Goal: Transaction & Acquisition: Purchase product/service

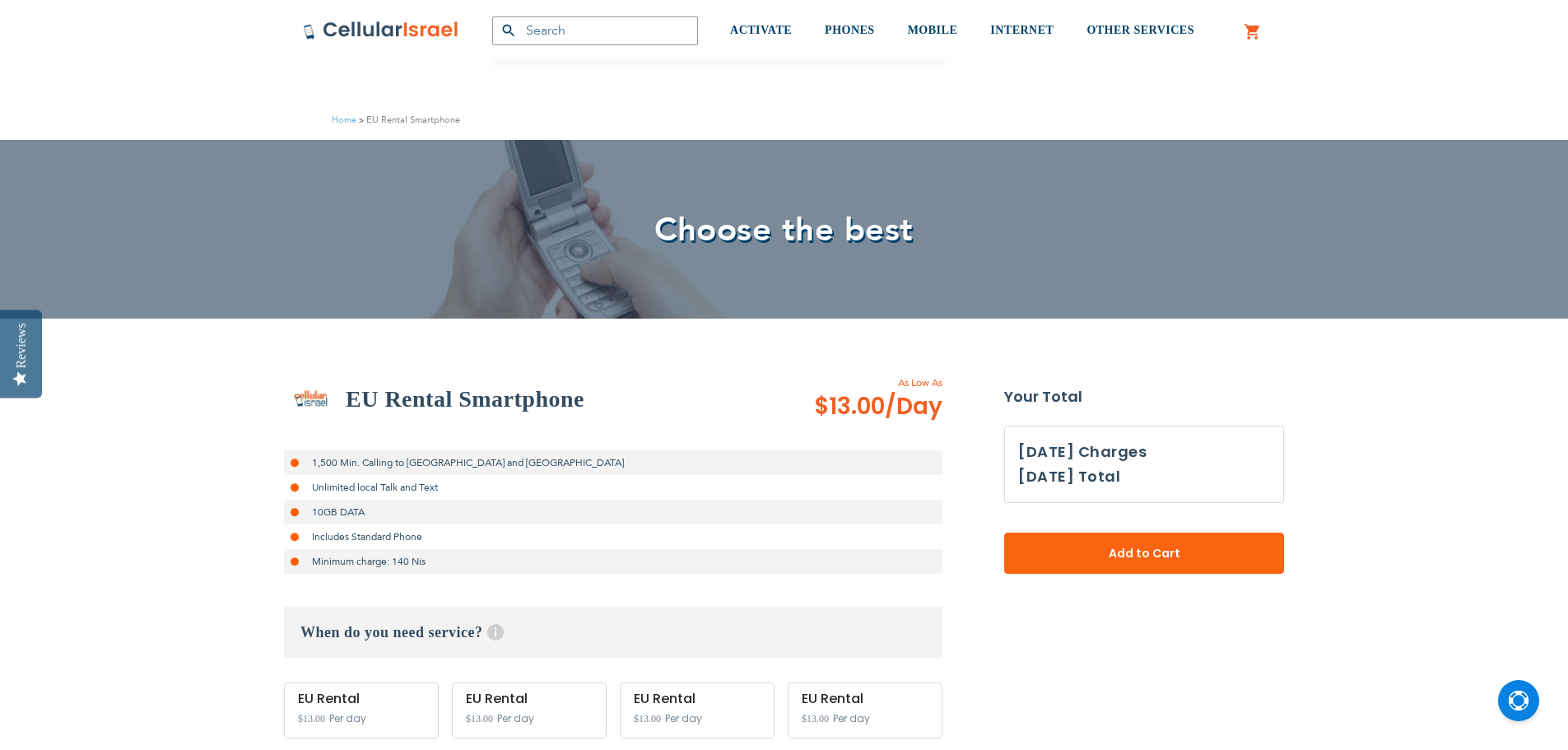
select select
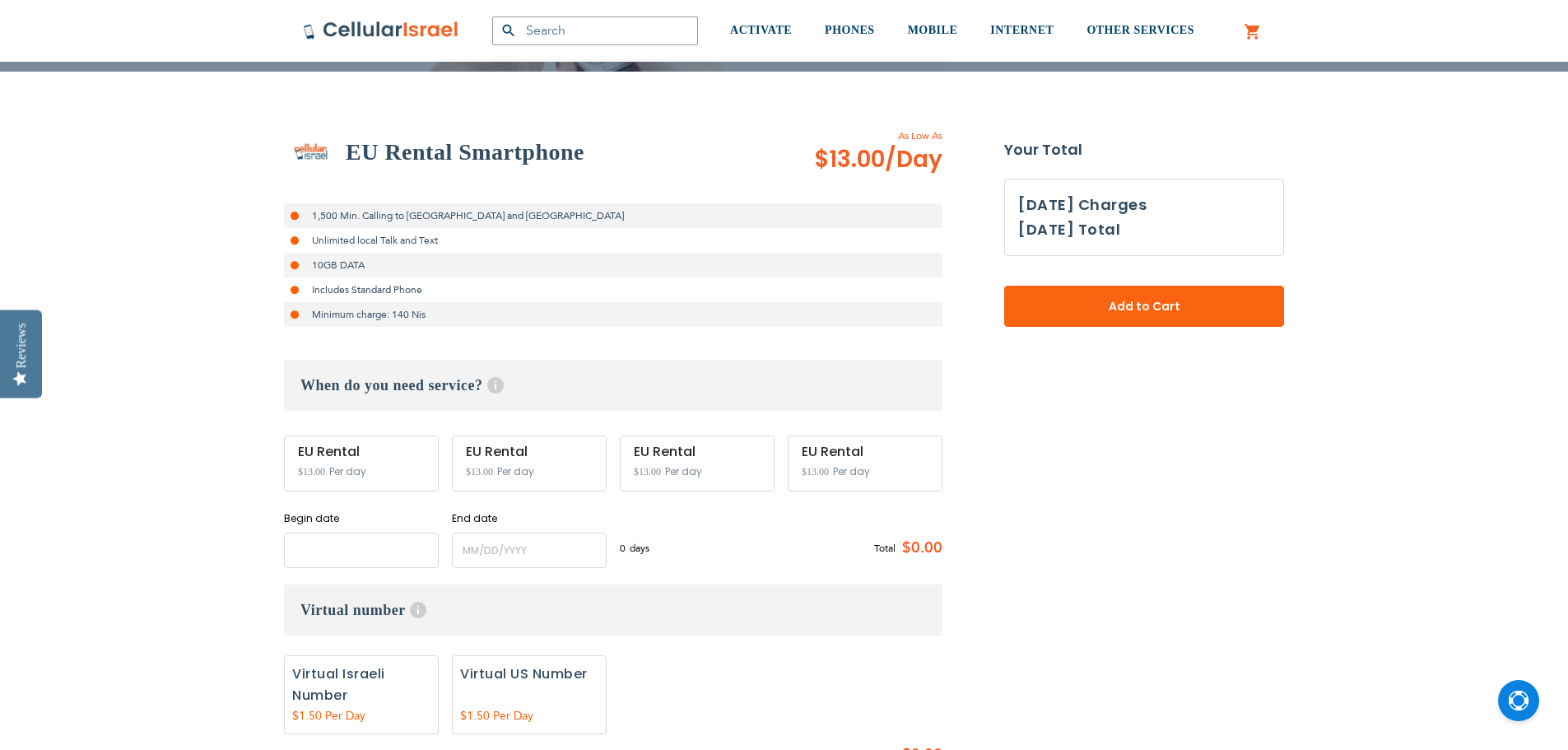
click at [377, 555] on input "name" at bounding box center [361, 550] width 155 height 36
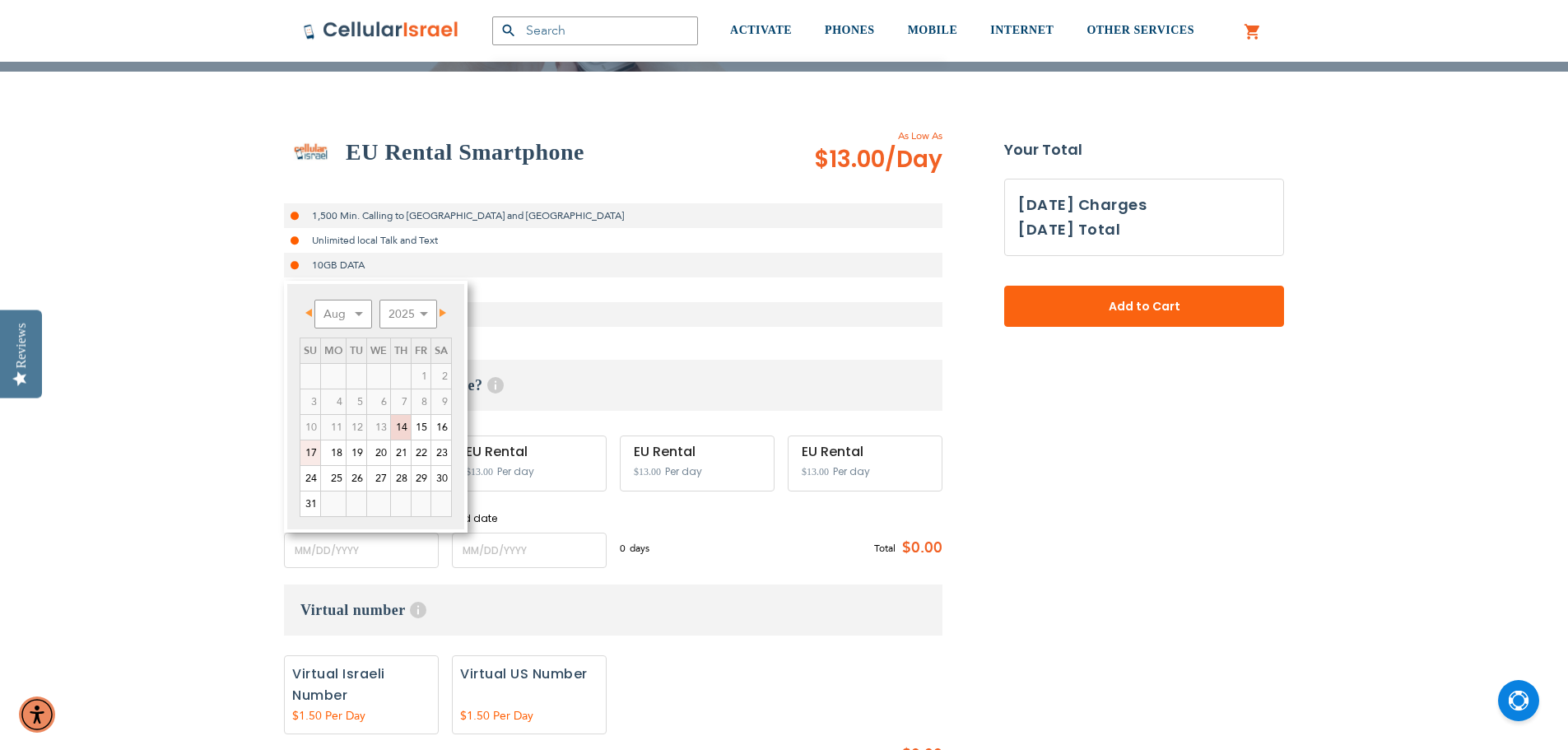
click at [316, 454] on link "17" at bounding box center [310, 453] width 20 height 25
type input "[DATE]"
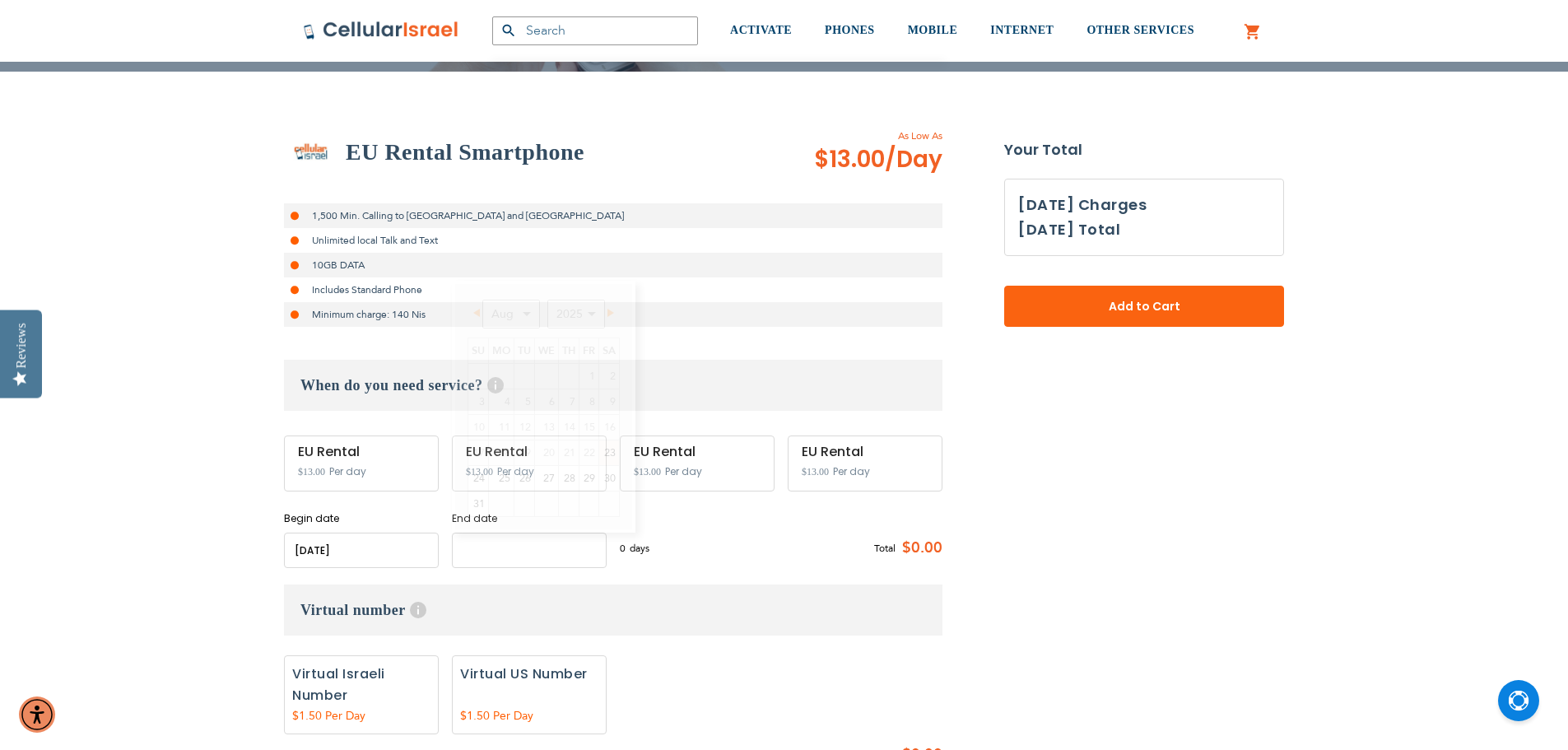
click at [470, 553] on input "name" at bounding box center [529, 550] width 155 height 36
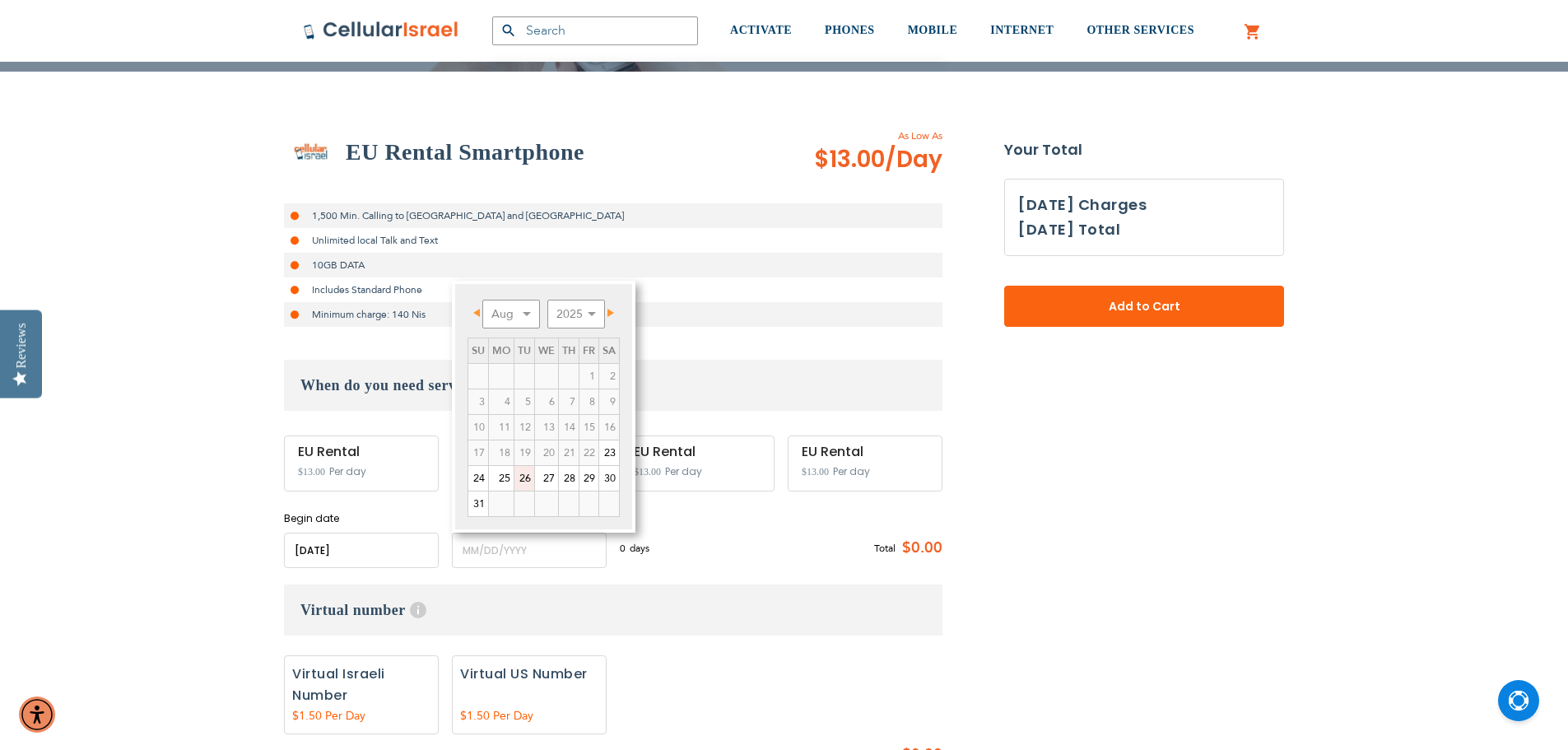
drag, startPoint x: 531, startPoint y: 480, endPoint x: 528, endPoint y: 491, distance: 11.4
click at [531, 479] on link "26" at bounding box center [524, 479] width 20 height 25
type input "[DATE]"
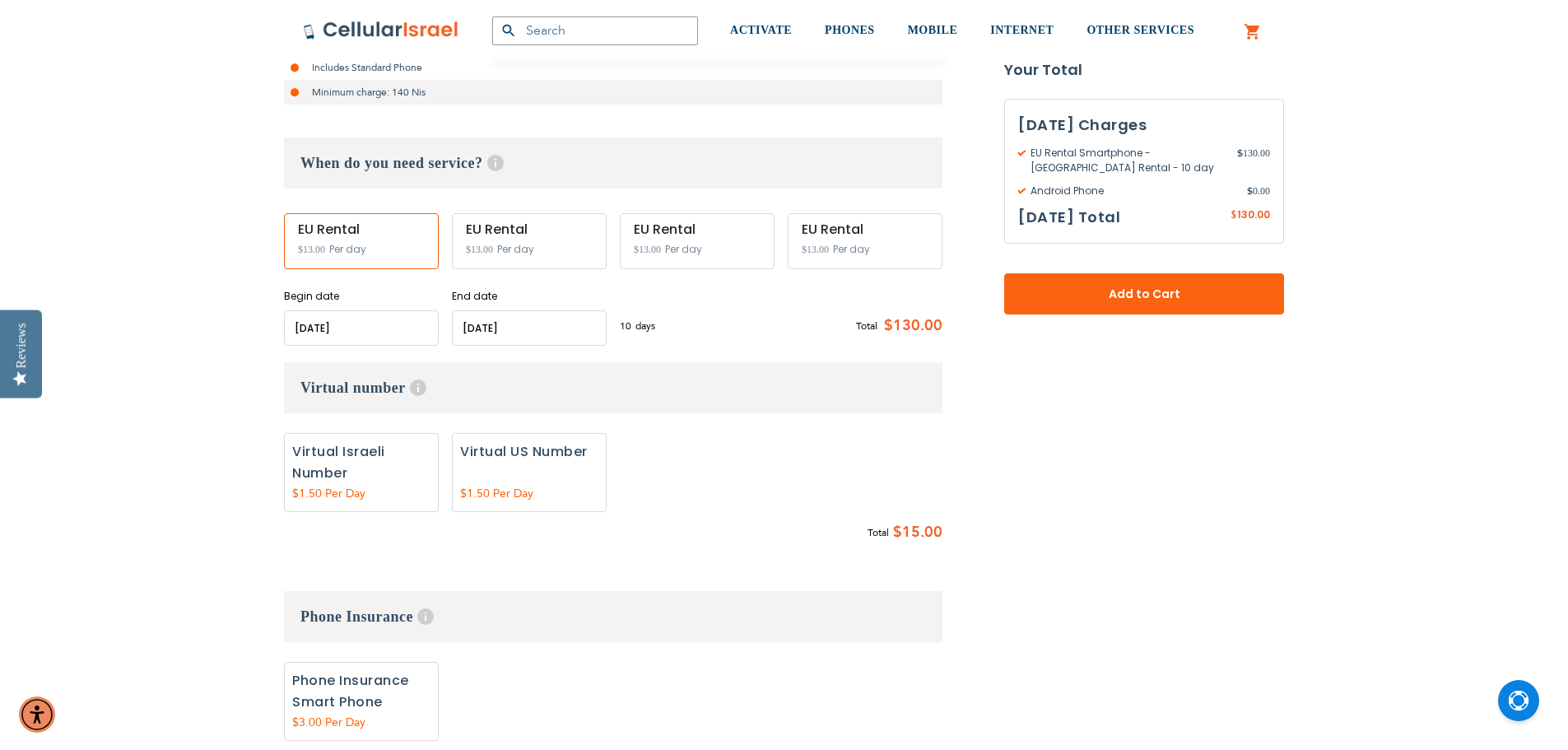
scroll to position [494, 0]
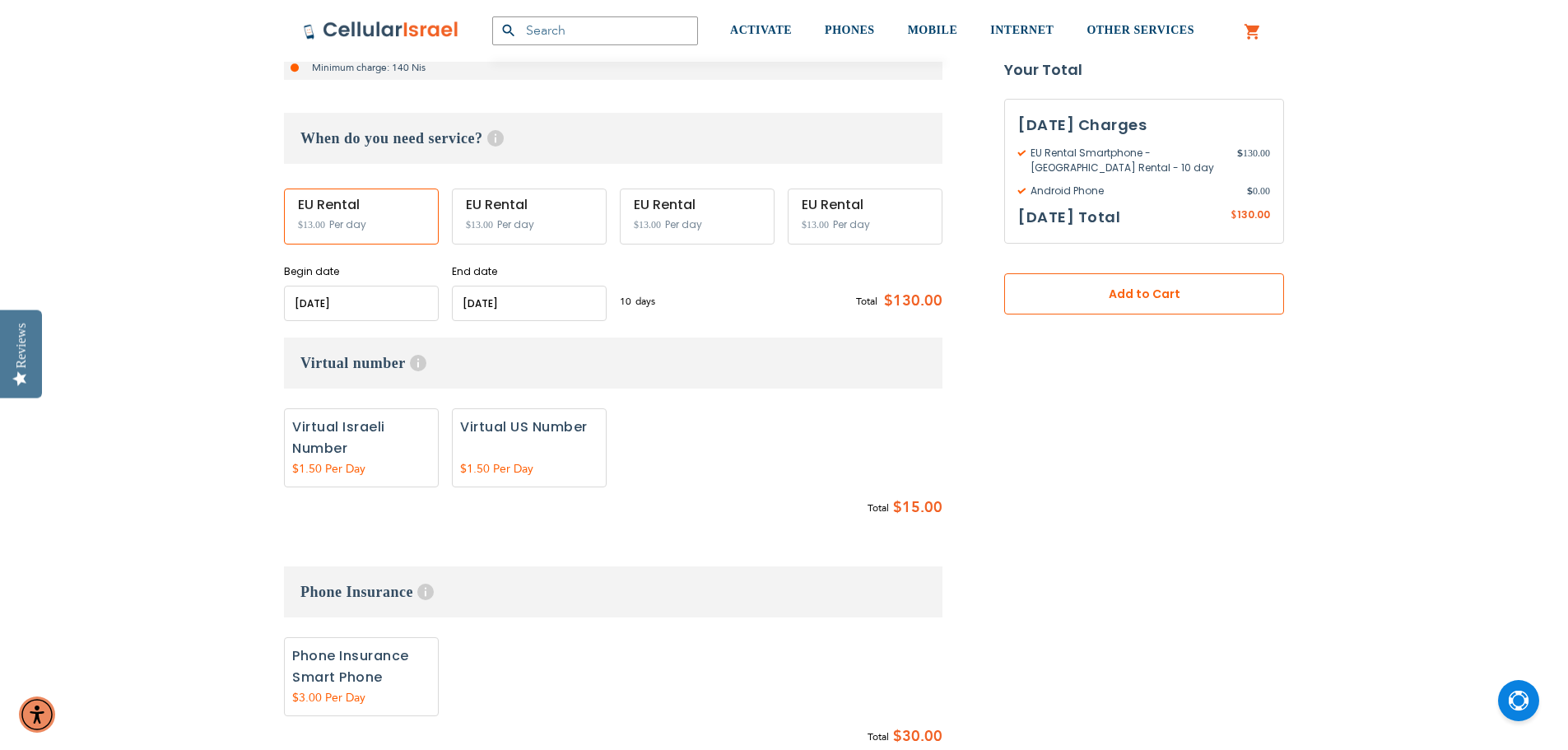
click at [1151, 289] on span "Add to Cart" at bounding box center [1144, 294] width 171 height 17
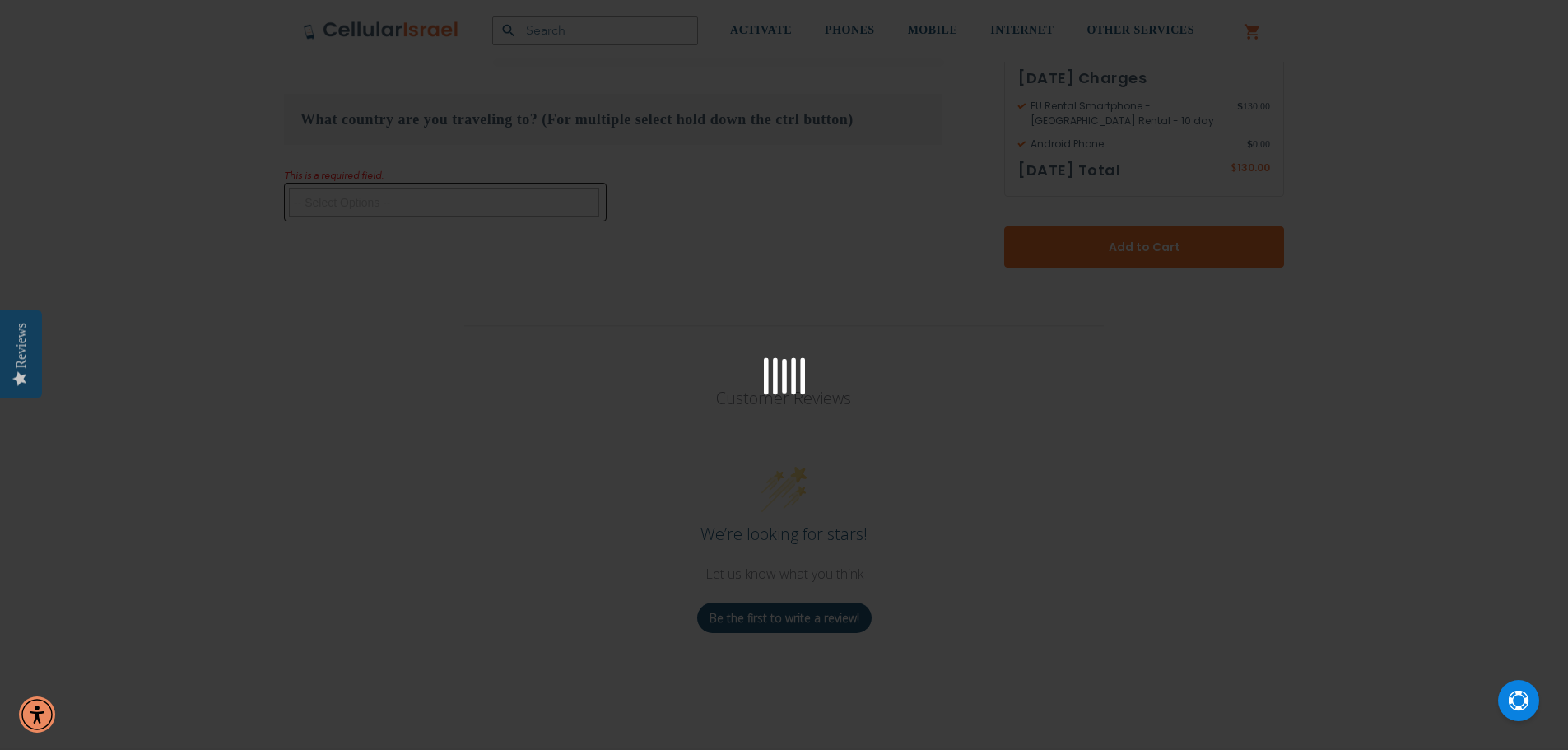
scroll to position [1650, 0]
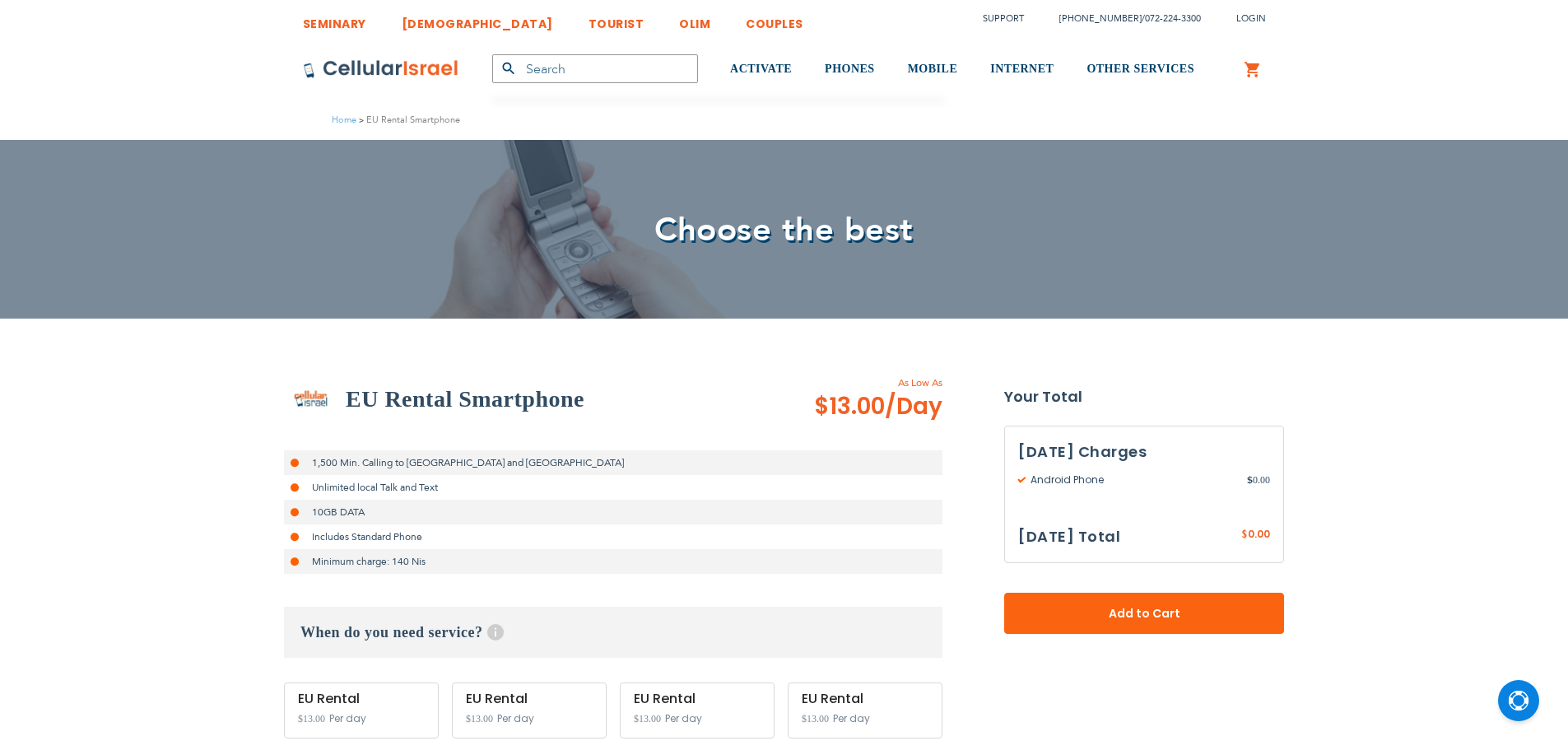
select select
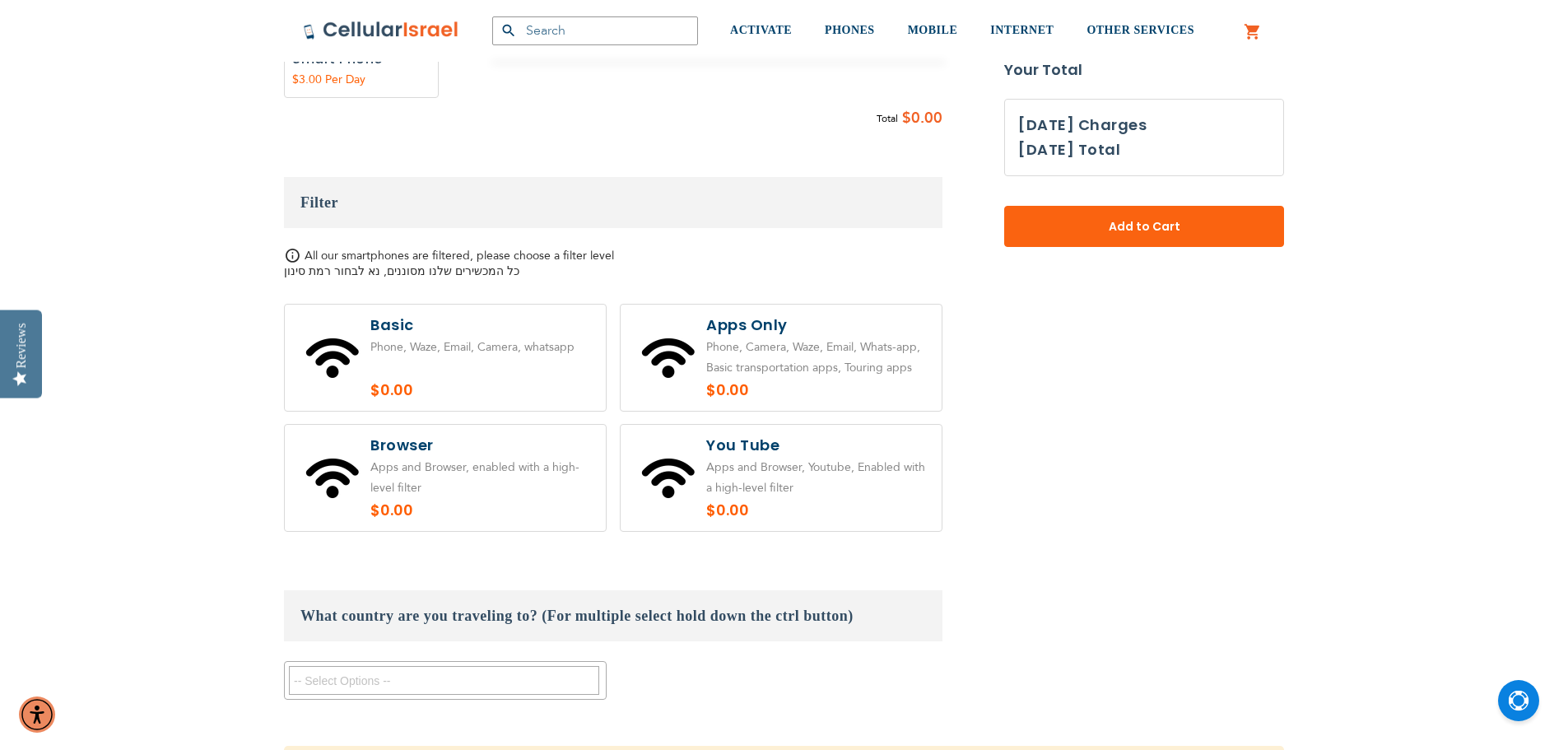
scroll to position [1235, 0]
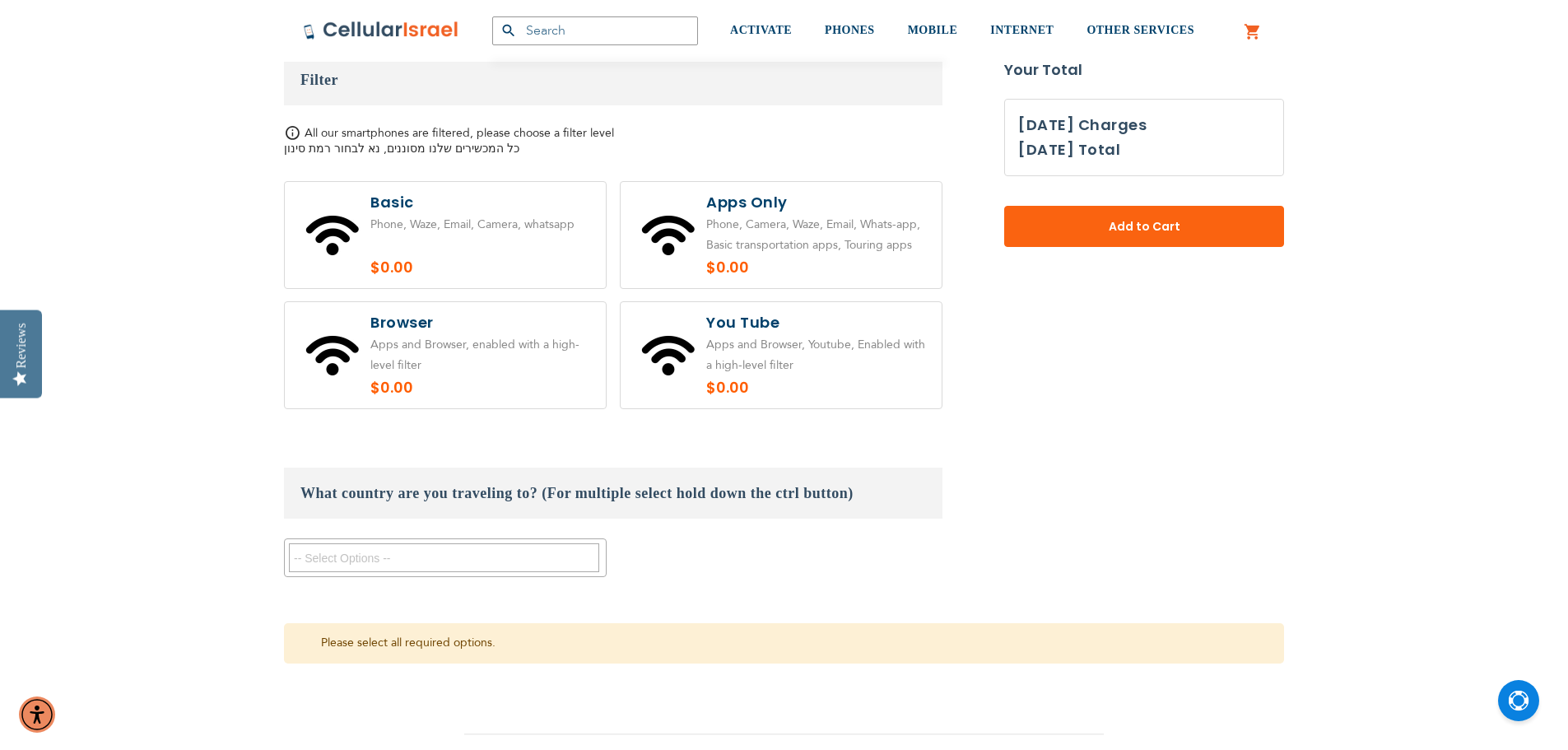
click at [449, 556] on textarea "Search" at bounding box center [444, 558] width 310 height 29
drag, startPoint x: 387, startPoint y: 558, endPoint x: 143, endPoint y: 547, distance: 244.2
click at [143, 547] on div "SEMINARY YESHIVA TOURIST OLIM COUPLES Support [PHONE_NUMBER] / [PHONE_NUMBER] L…" at bounding box center [784, 323] width 1568 height 3116
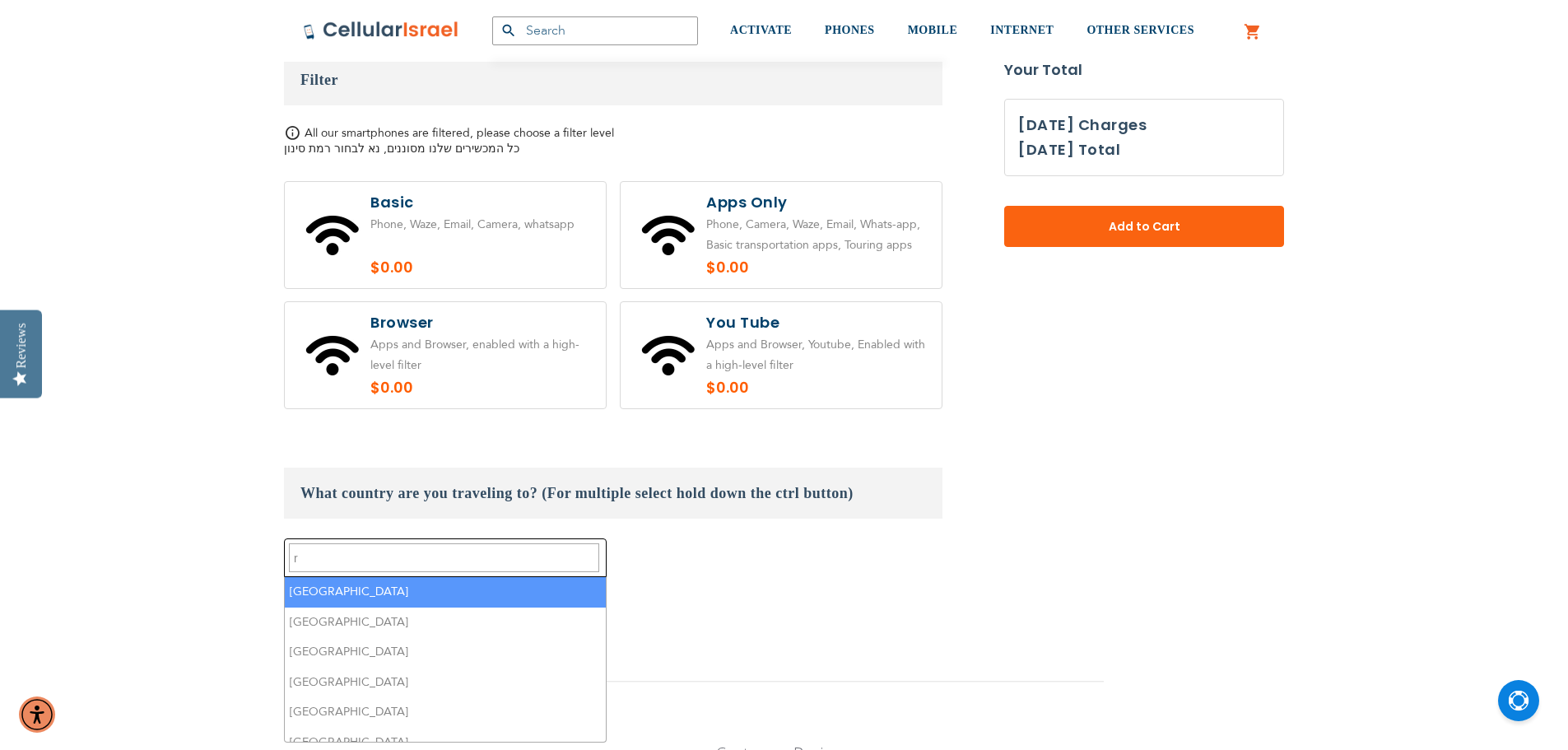
type textarea "r"
click at [360, 591] on li "[GEOGRAPHIC_DATA]" at bounding box center [445, 592] width 321 height 30
select select "9079"
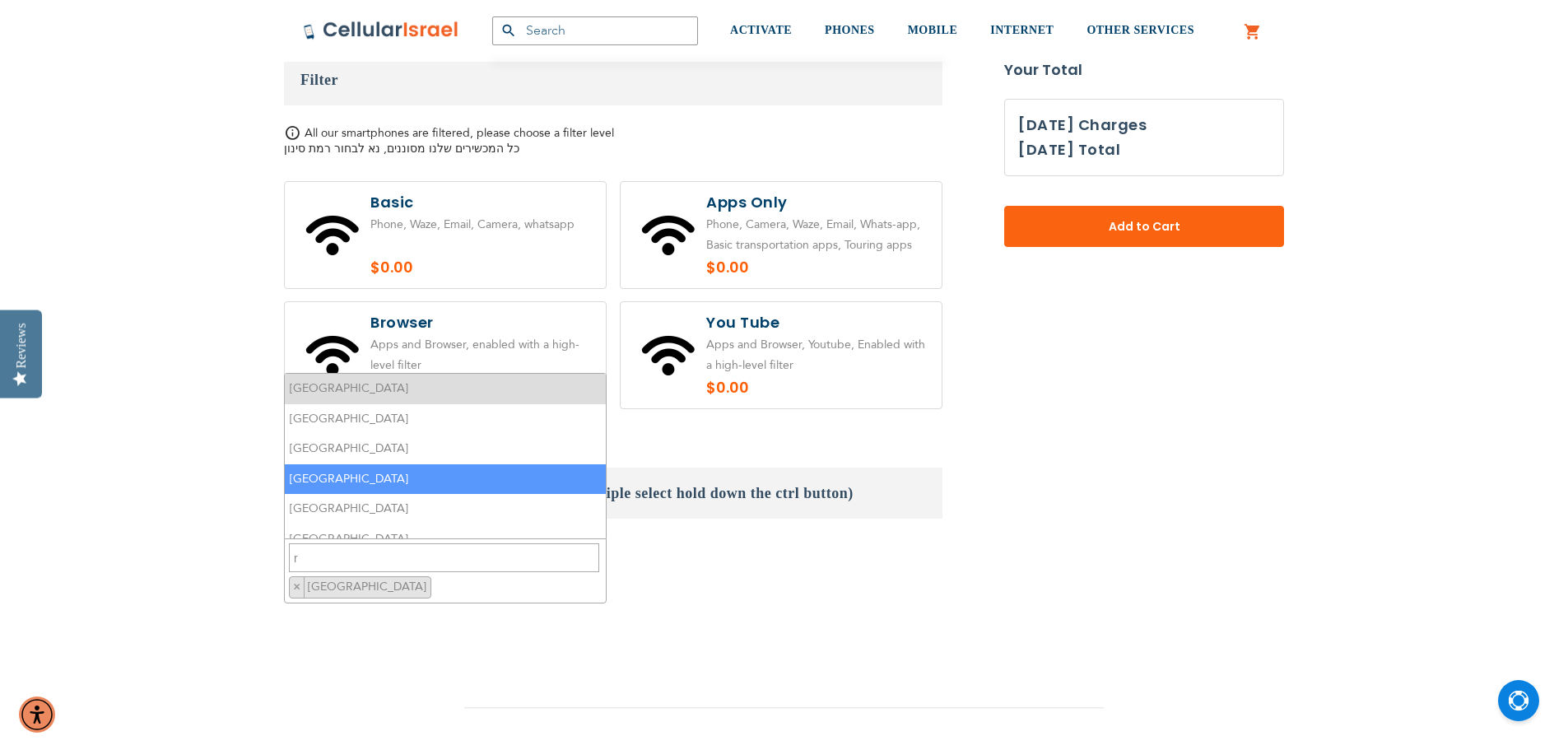
click at [341, 482] on li "[GEOGRAPHIC_DATA]" at bounding box center [445, 480] width 321 height 30
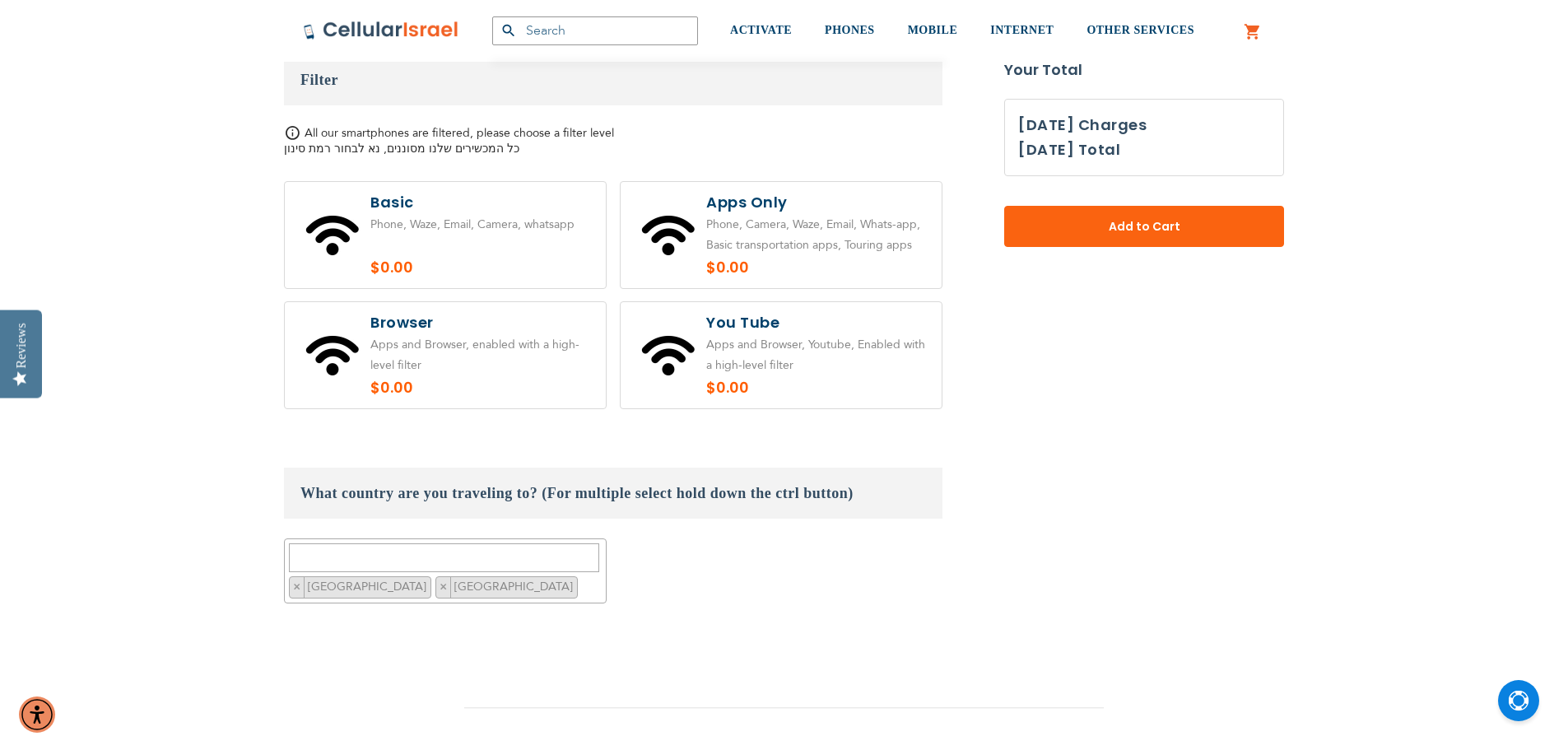
click at [573, 627] on fieldset "Customize: EU Rental Smartphone select plan $13.00" at bounding box center [614, 123] width 658 height 1053
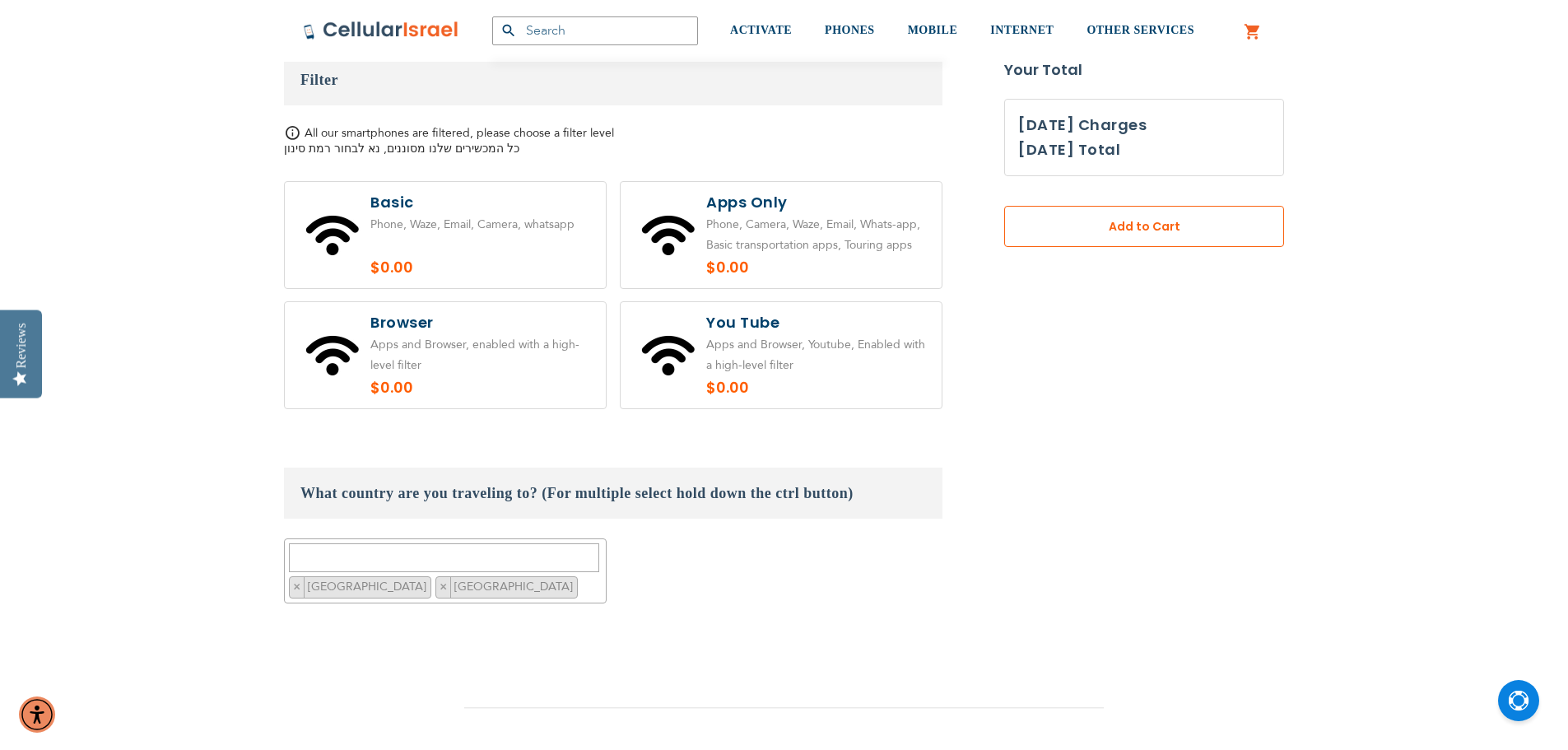
click at [1156, 222] on span "Add to Cart" at bounding box center [1144, 226] width 171 height 17
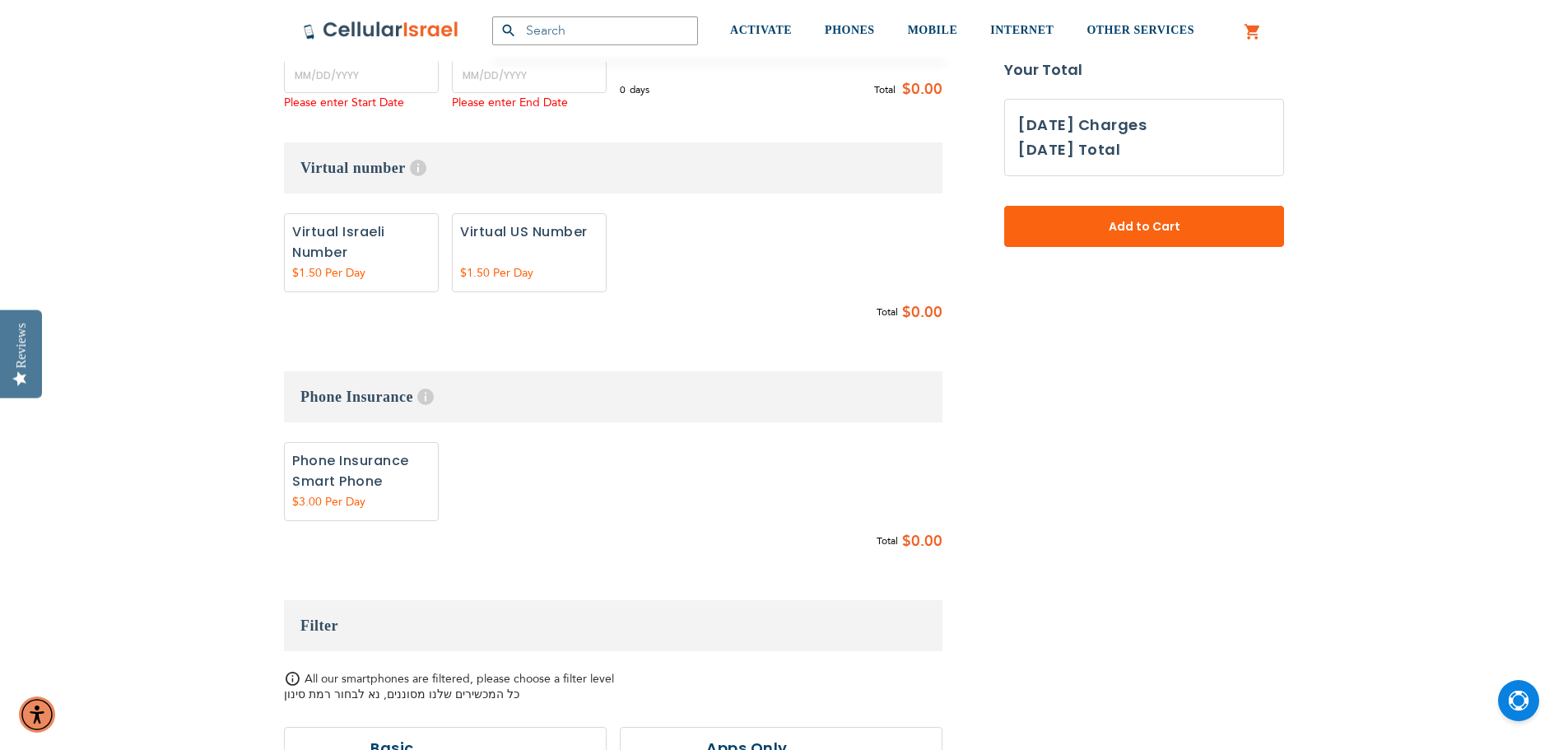
scroll to position [692, 0]
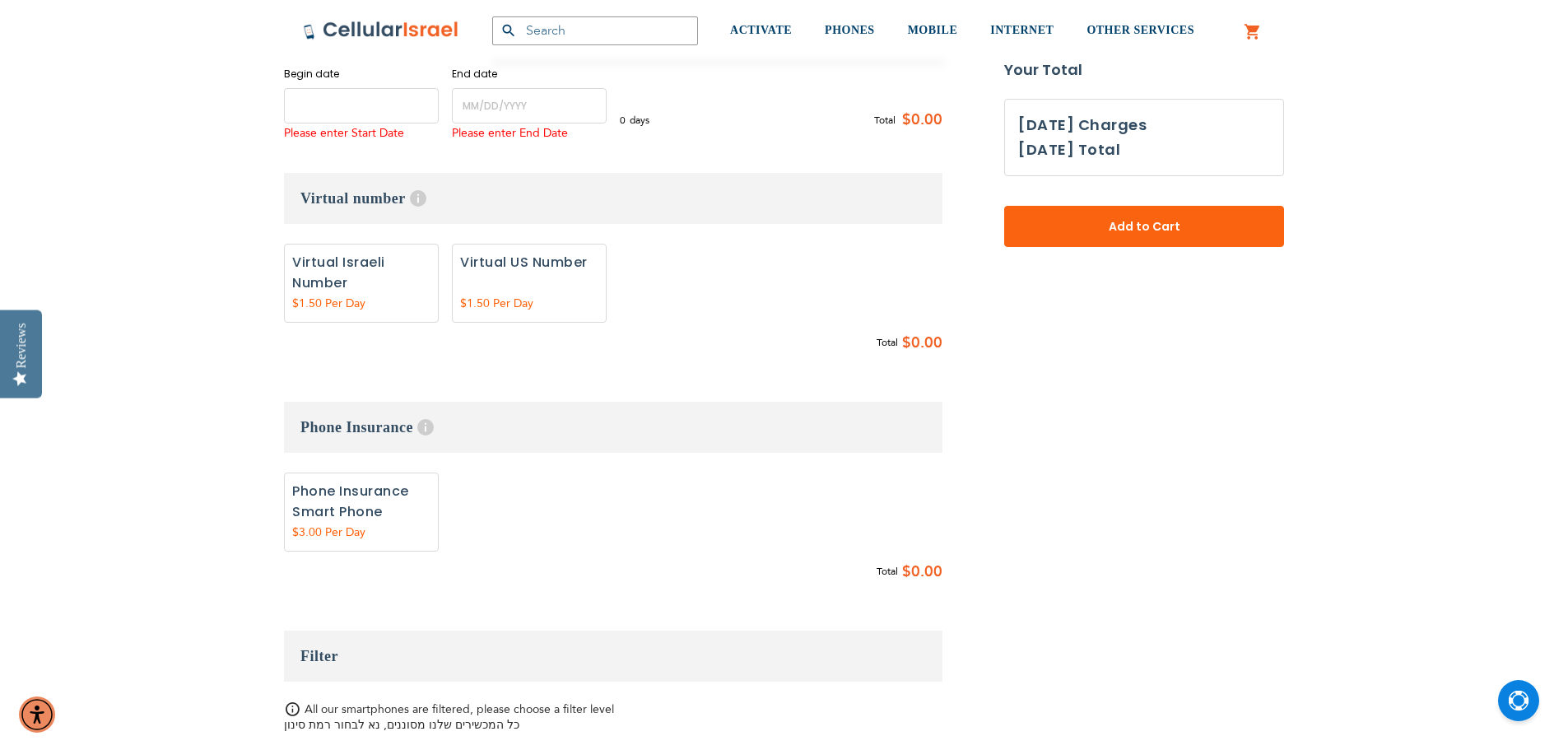
click at [376, 105] on input "name" at bounding box center [361, 106] width 155 height 36
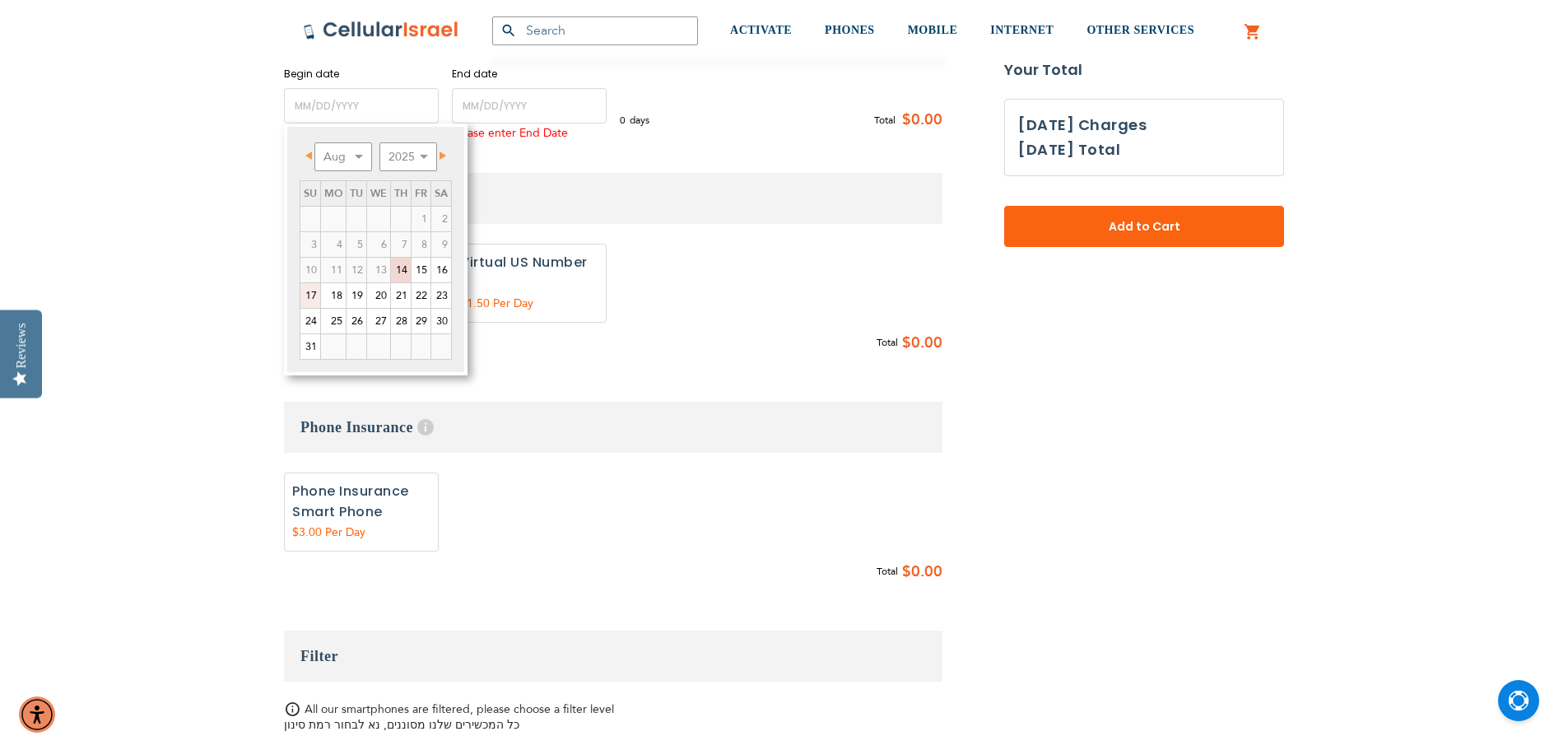
click at [312, 288] on link "17" at bounding box center [310, 296] width 20 height 25
type input "[DATE]"
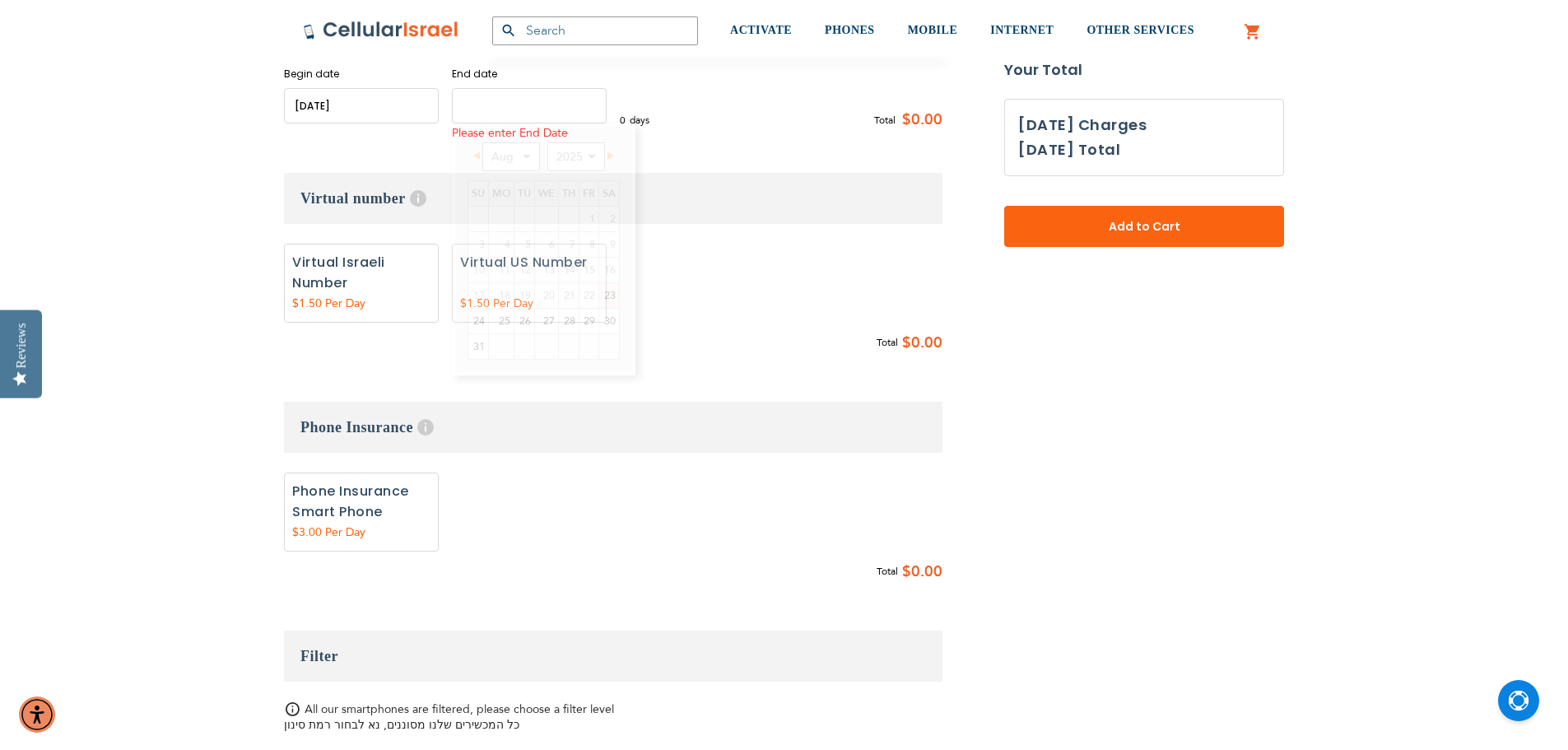
click at [532, 116] on input "name" at bounding box center [529, 106] width 155 height 36
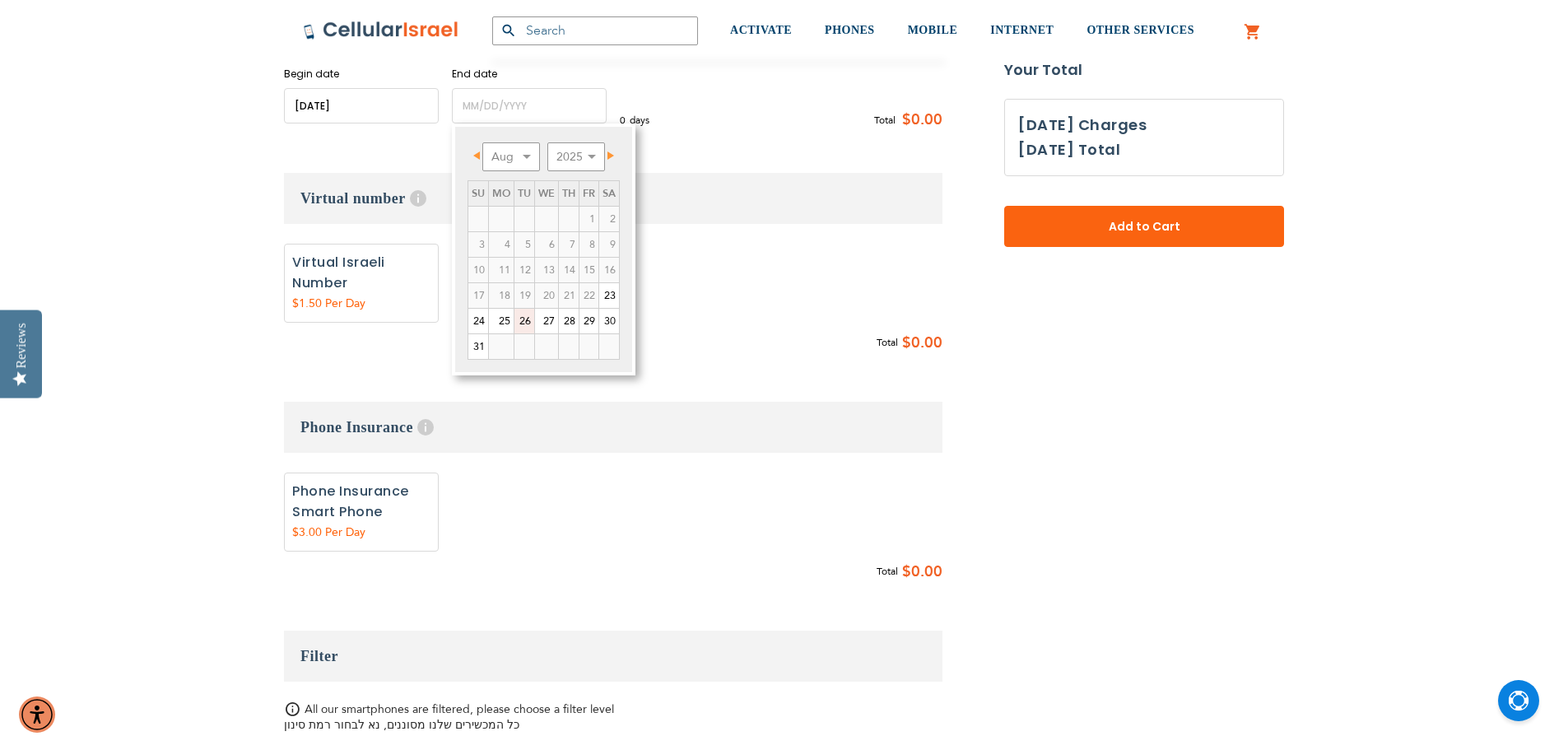
click at [530, 323] on link "26" at bounding box center [524, 321] width 20 height 25
type input "[DATE]"
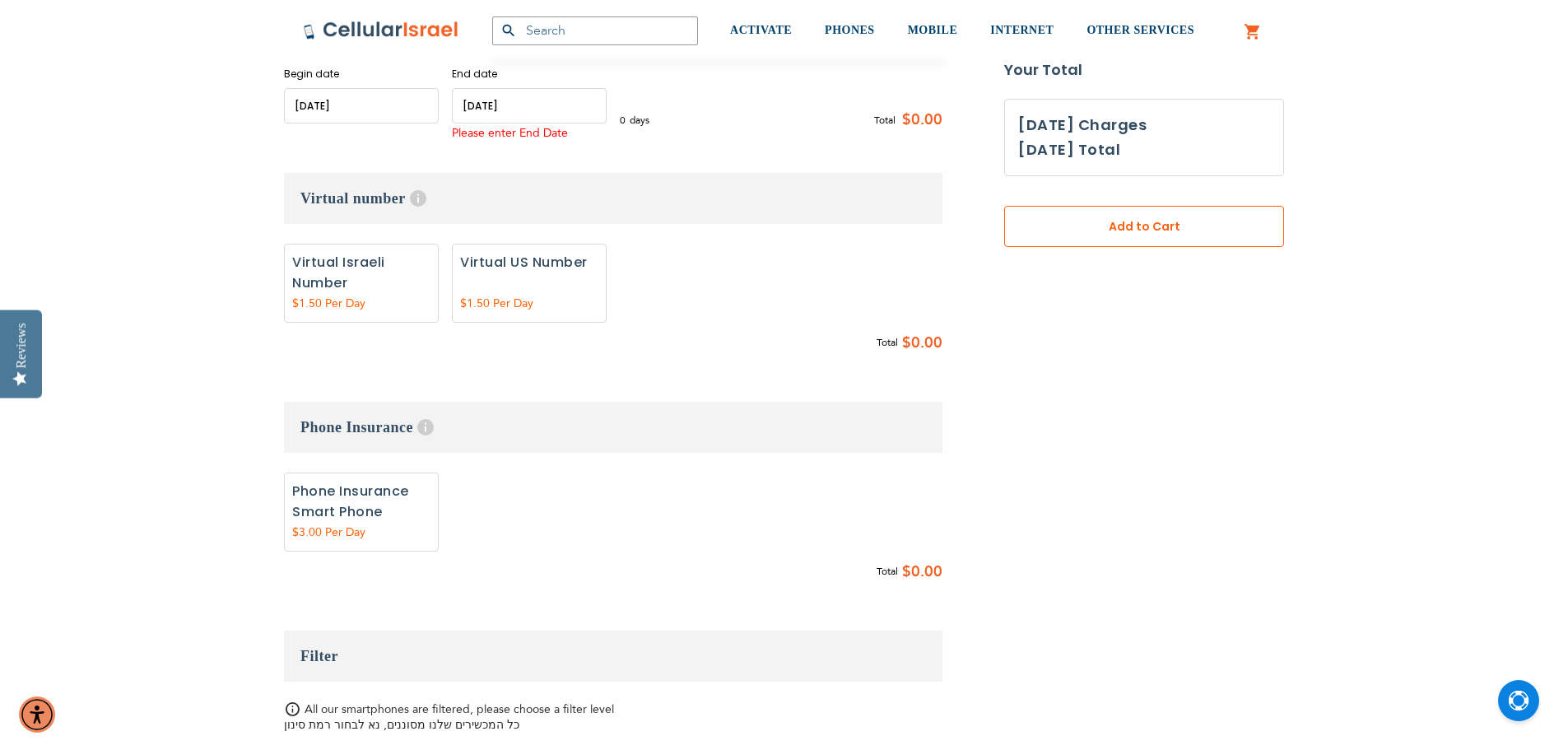
click at [1129, 232] on span "Add to Cart" at bounding box center [1144, 226] width 171 height 17
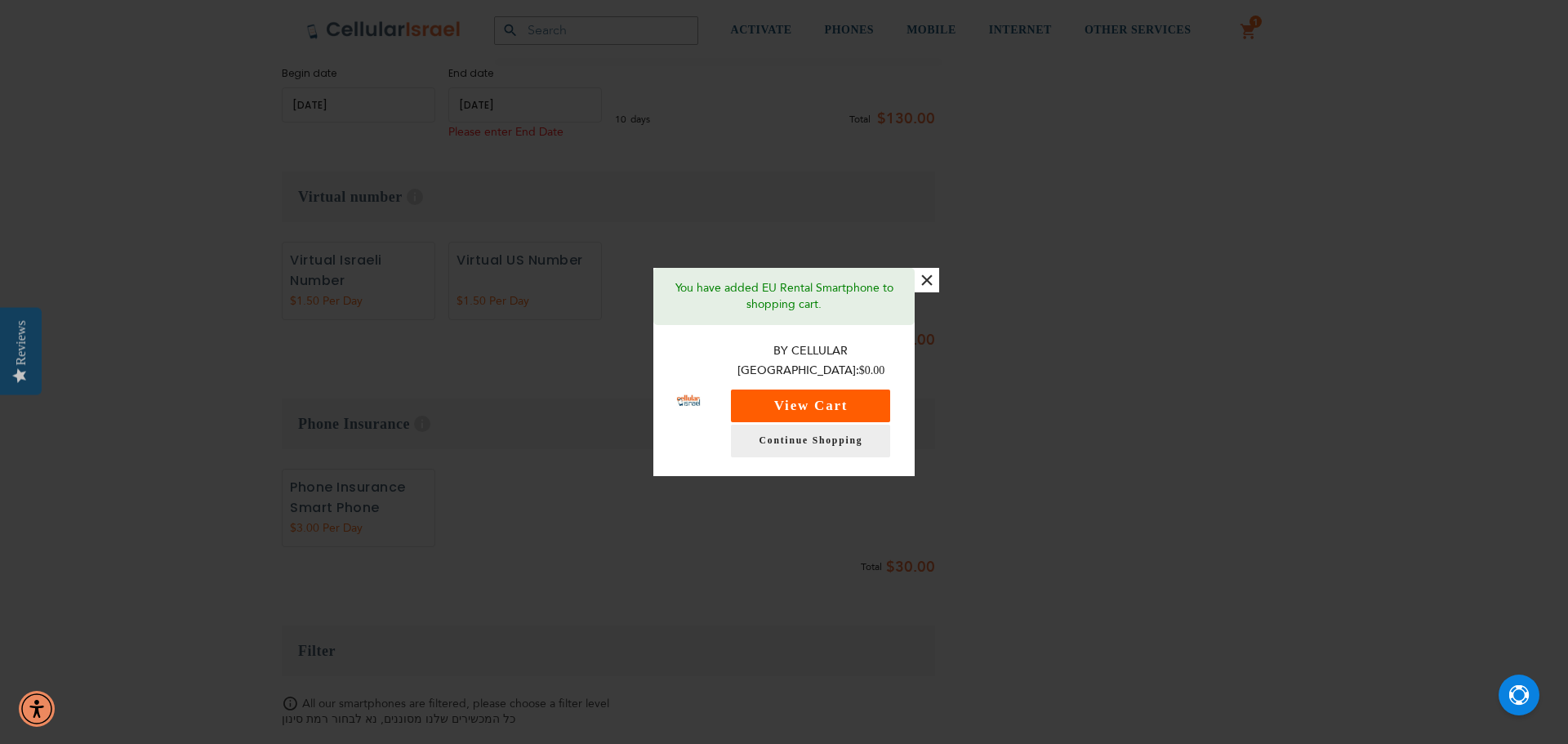
click at [826, 395] on button "View Cart" at bounding box center [810, 406] width 159 height 33
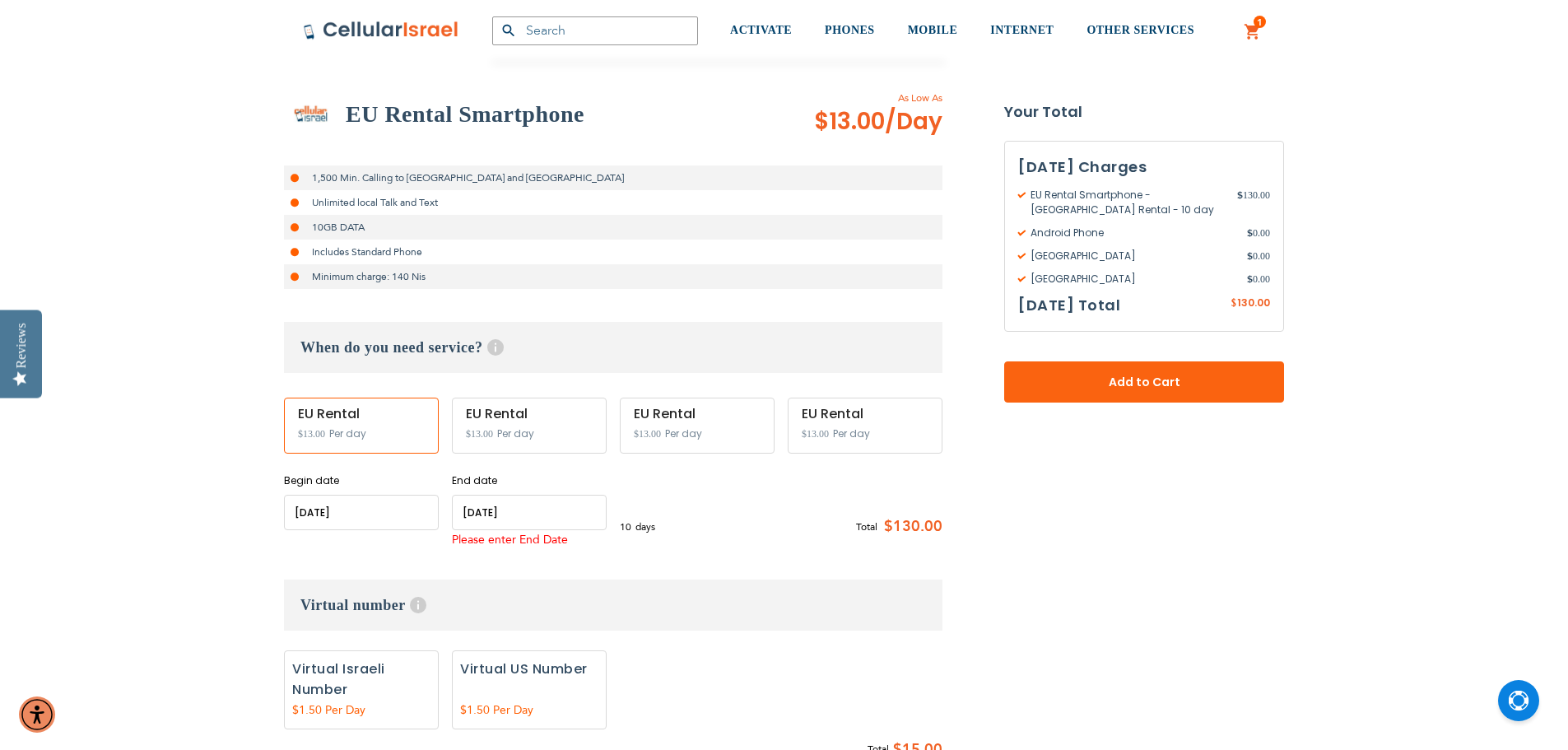
scroll to position [280, 0]
